Goal: Task Accomplishment & Management: Use online tool/utility

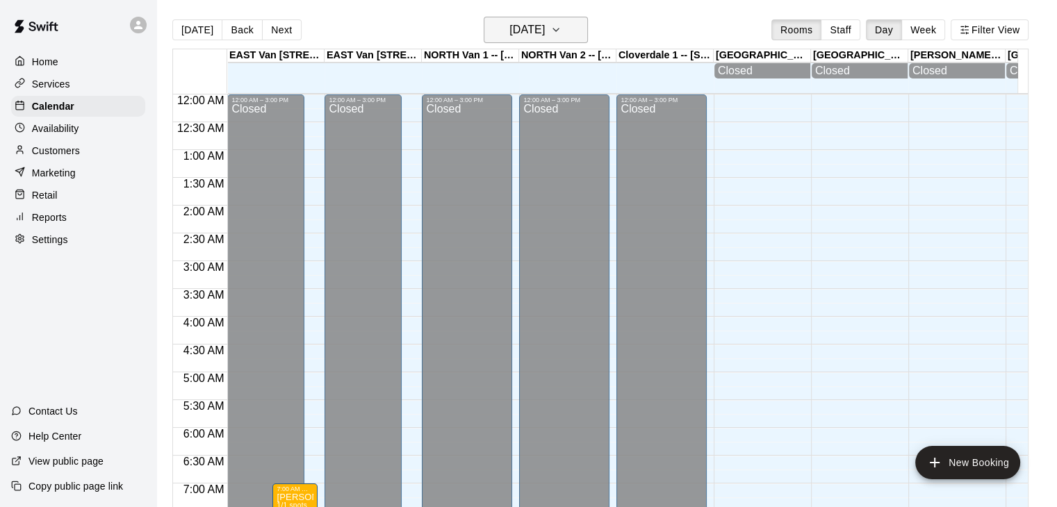
scroll to position [766, 0]
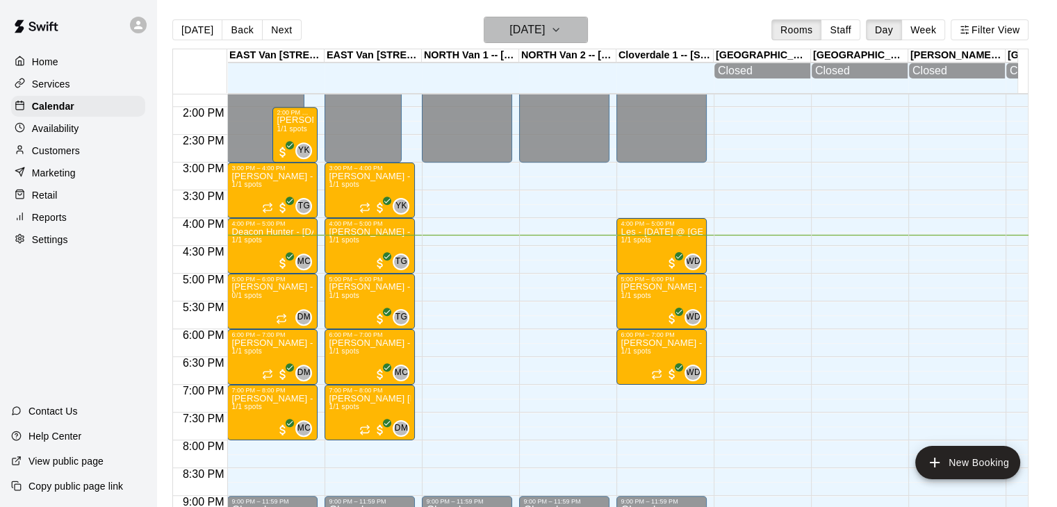
click at [562, 31] on icon "button" at bounding box center [555, 30] width 11 height 17
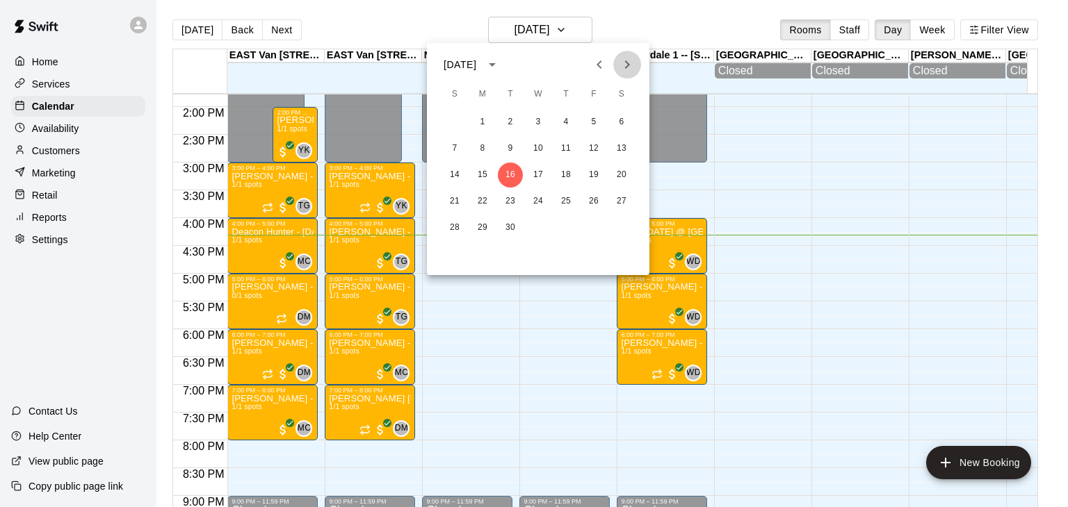
click at [624, 65] on icon "Next month" at bounding box center [627, 64] width 17 height 17
click at [596, 178] on button "17" at bounding box center [593, 175] width 25 height 25
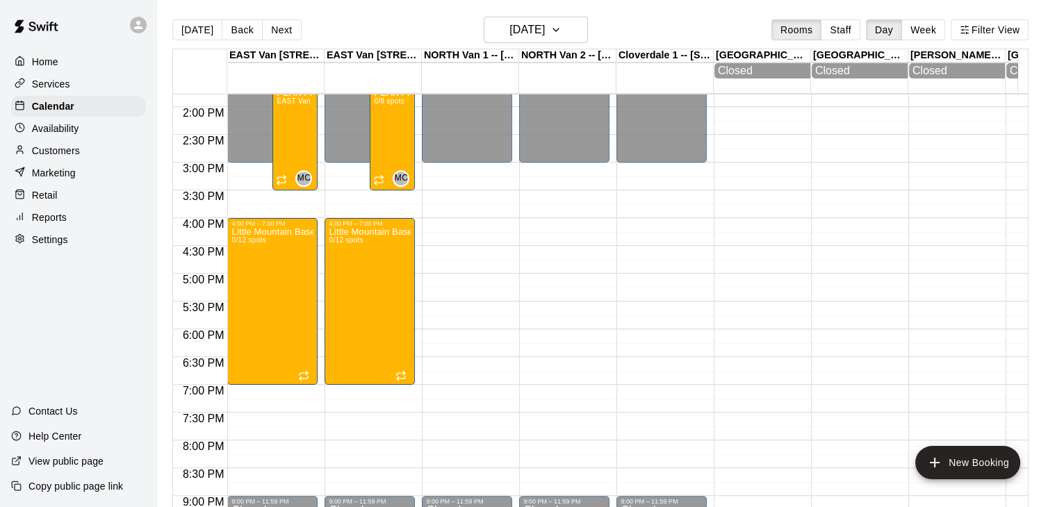
click at [79, 158] on p "Customers" at bounding box center [56, 151] width 48 height 14
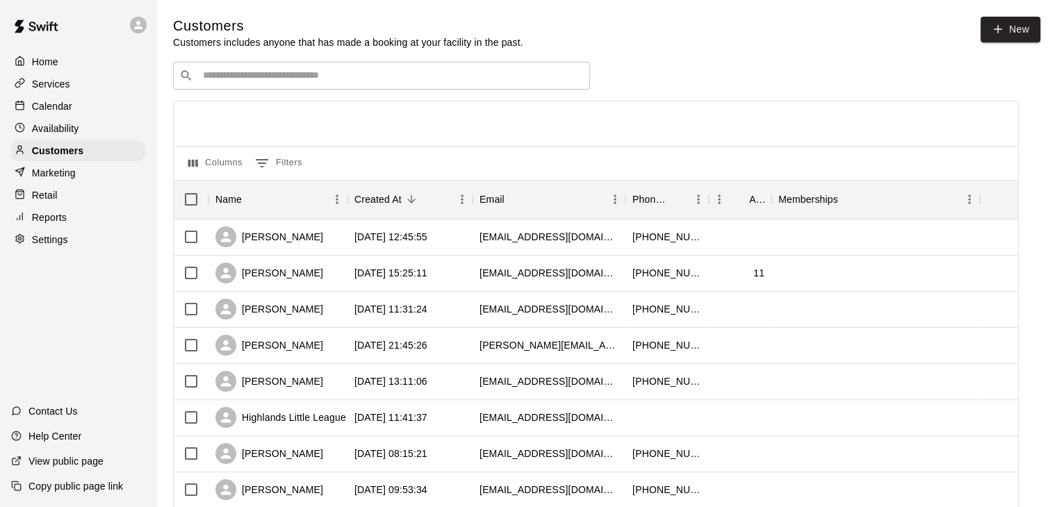
click at [239, 74] on input "Search customers by name or email" at bounding box center [391, 76] width 385 height 14
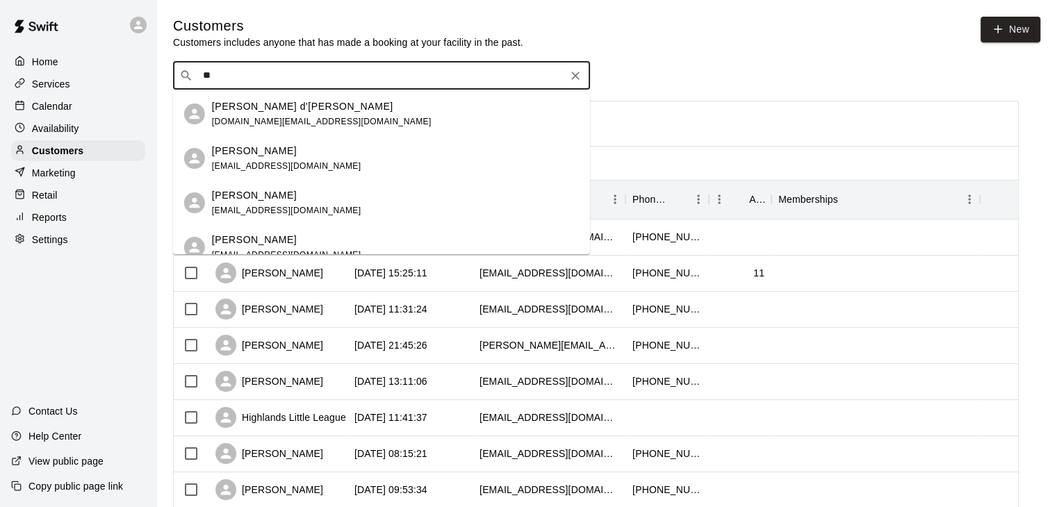
type input "*"
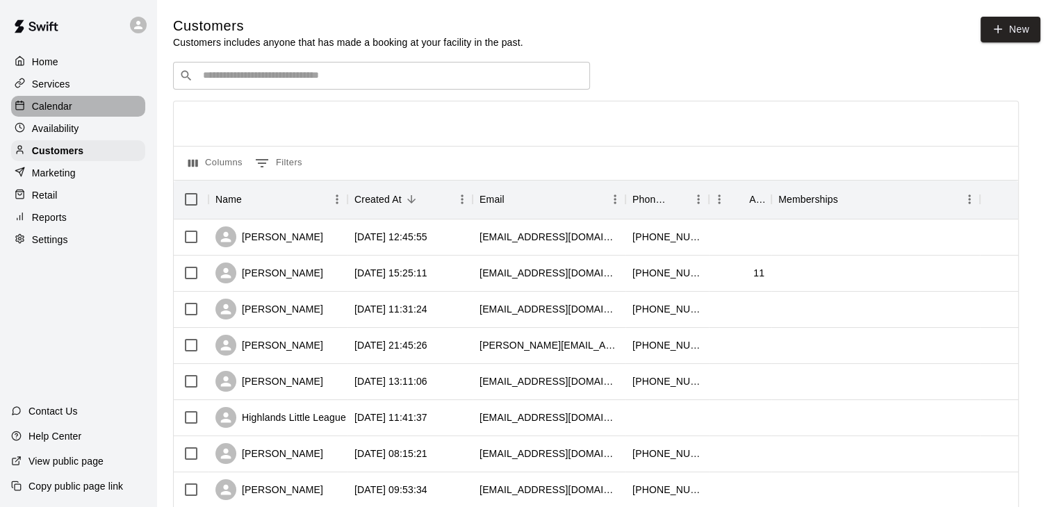
click at [86, 112] on div "Calendar" at bounding box center [78, 106] width 134 height 21
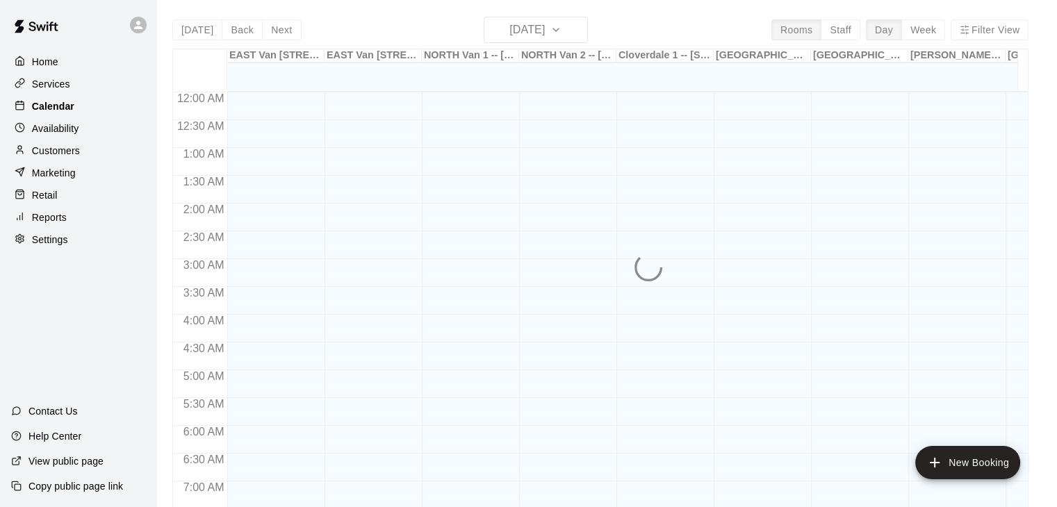
scroll to position [861, 0]
